Goal: Register for event/course

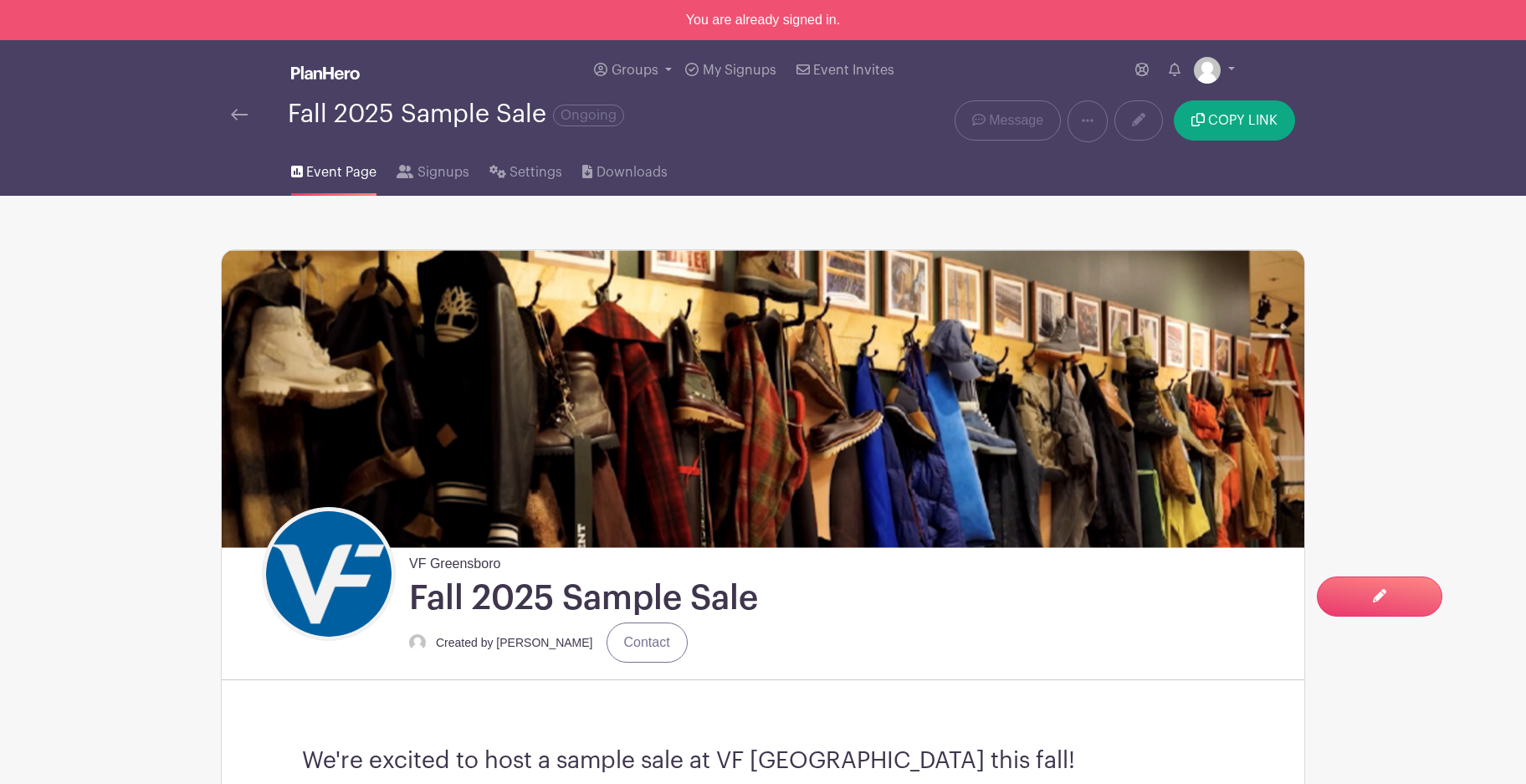
click at [245, 111] on img at bounding box center [239, 114] width 17 height 11
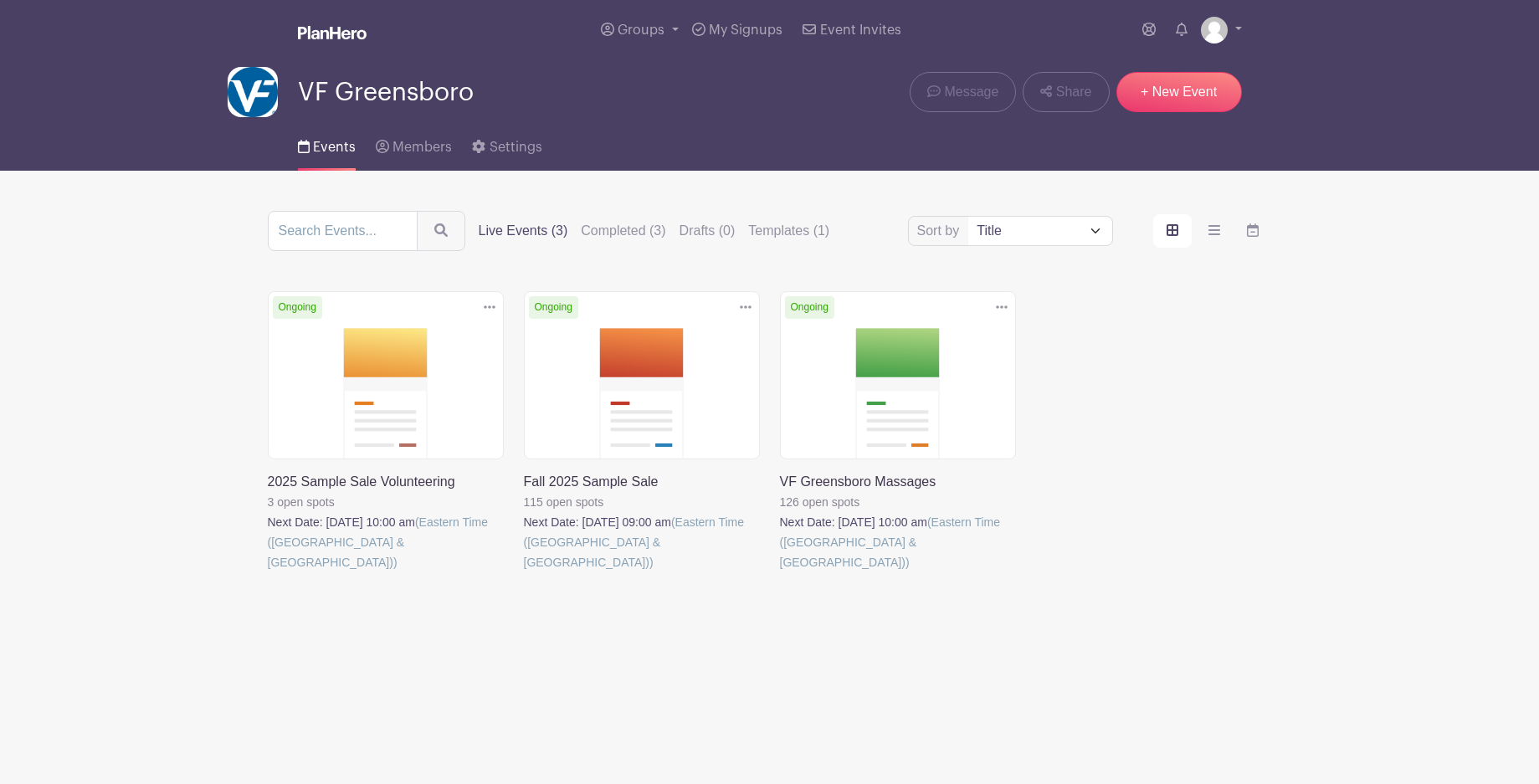
click at [268, 572] on link at bounding box center [268, 572] width 0 height 0
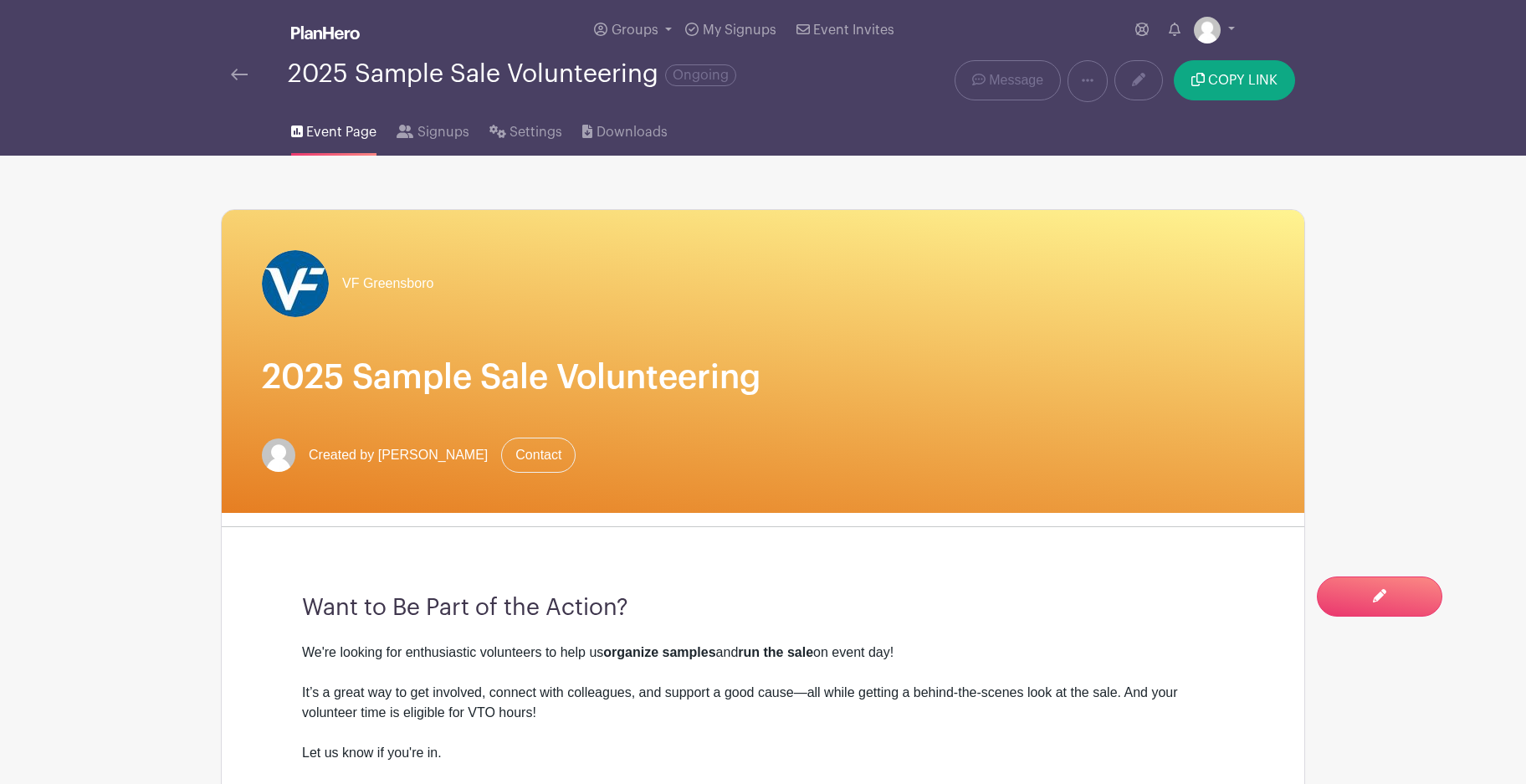
scroll to position [467, 0]
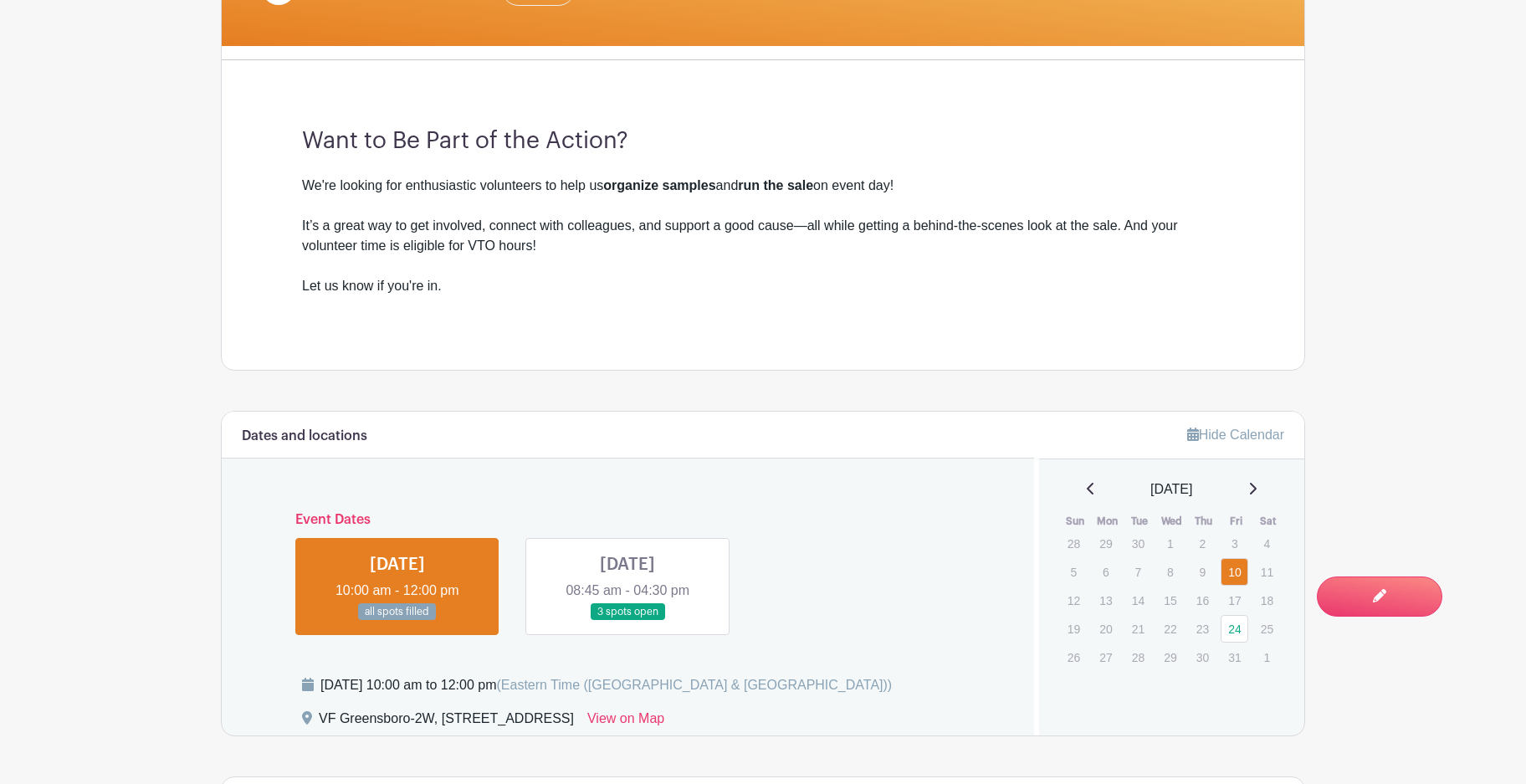
click at [627, 621] on link at bounding box center [627, 621] width 0 height 0
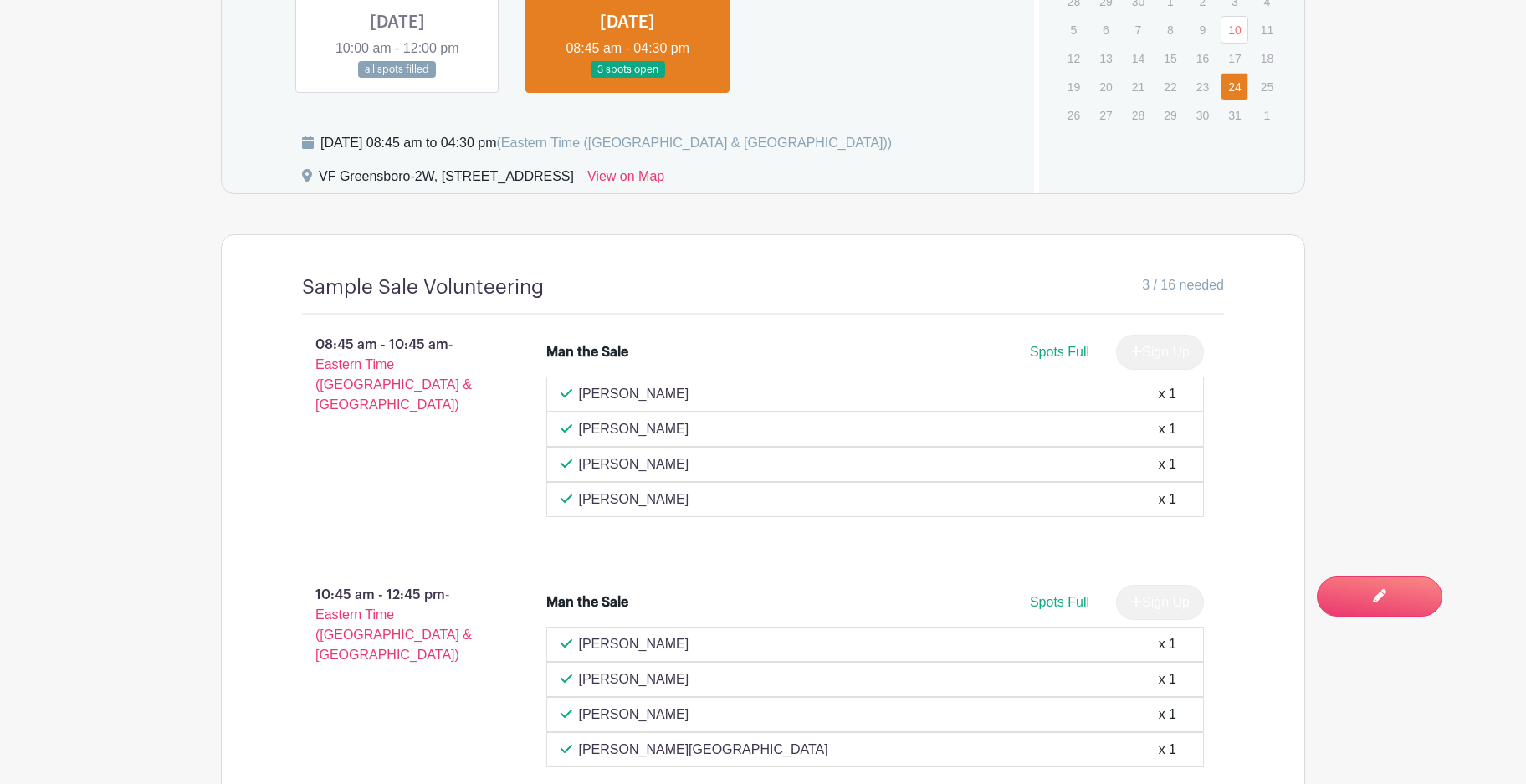
scroll to position [969, 0]
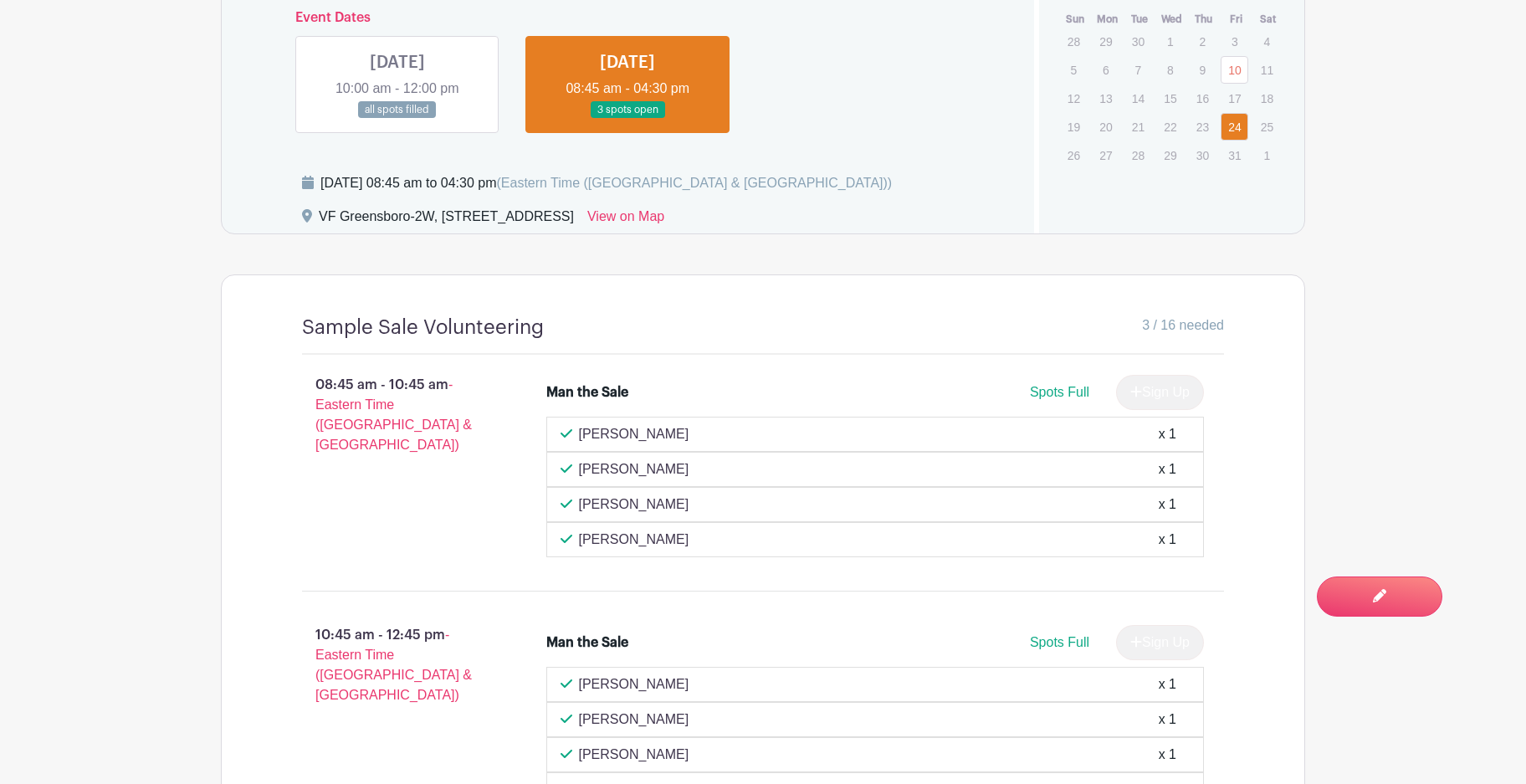
click at [397, 119] on link at bounding box center [397, 119] width 0 height 0
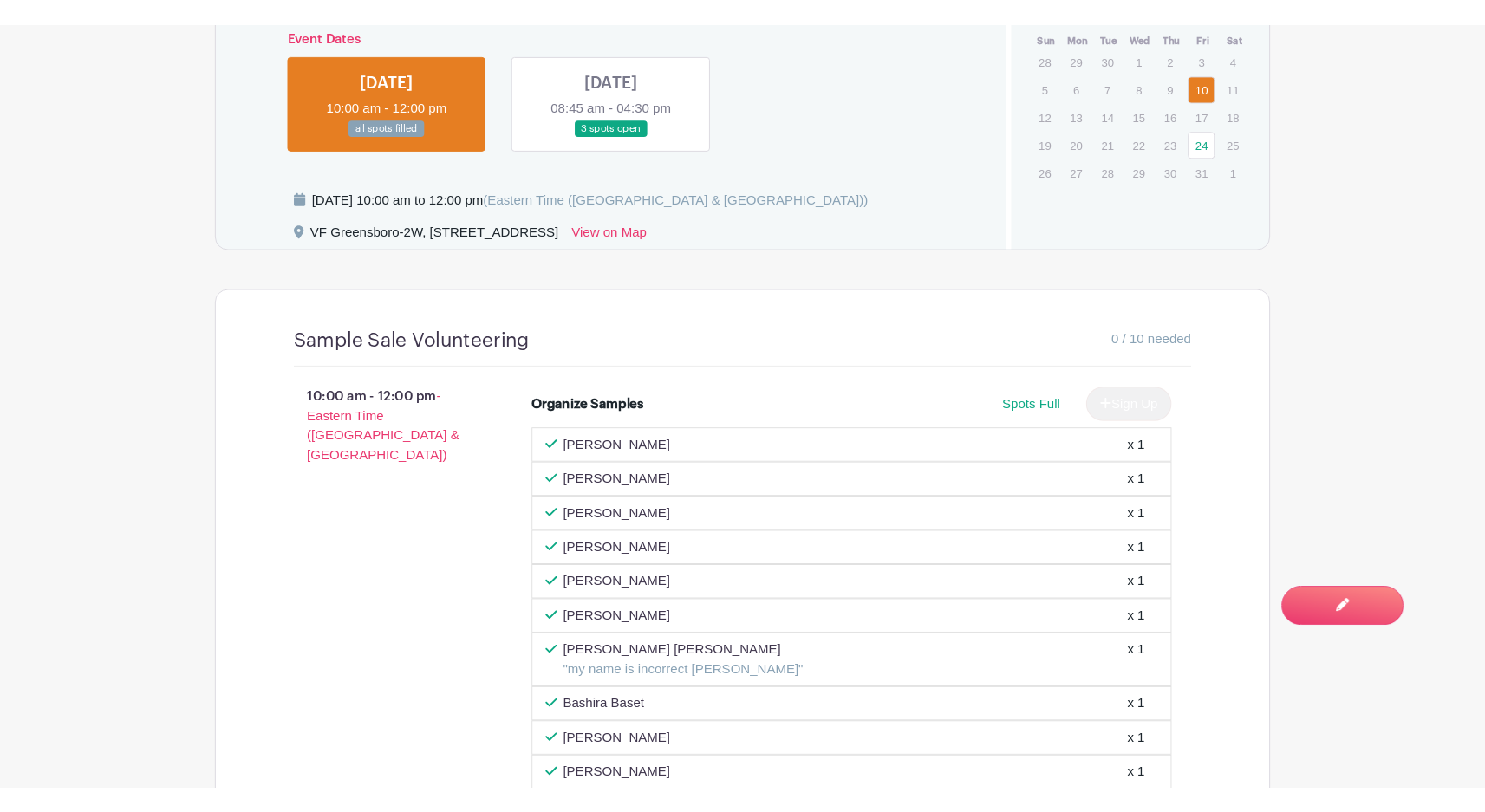
scroll to position [1178, 0]
